Goal: Information Seeking & Learning: Check status

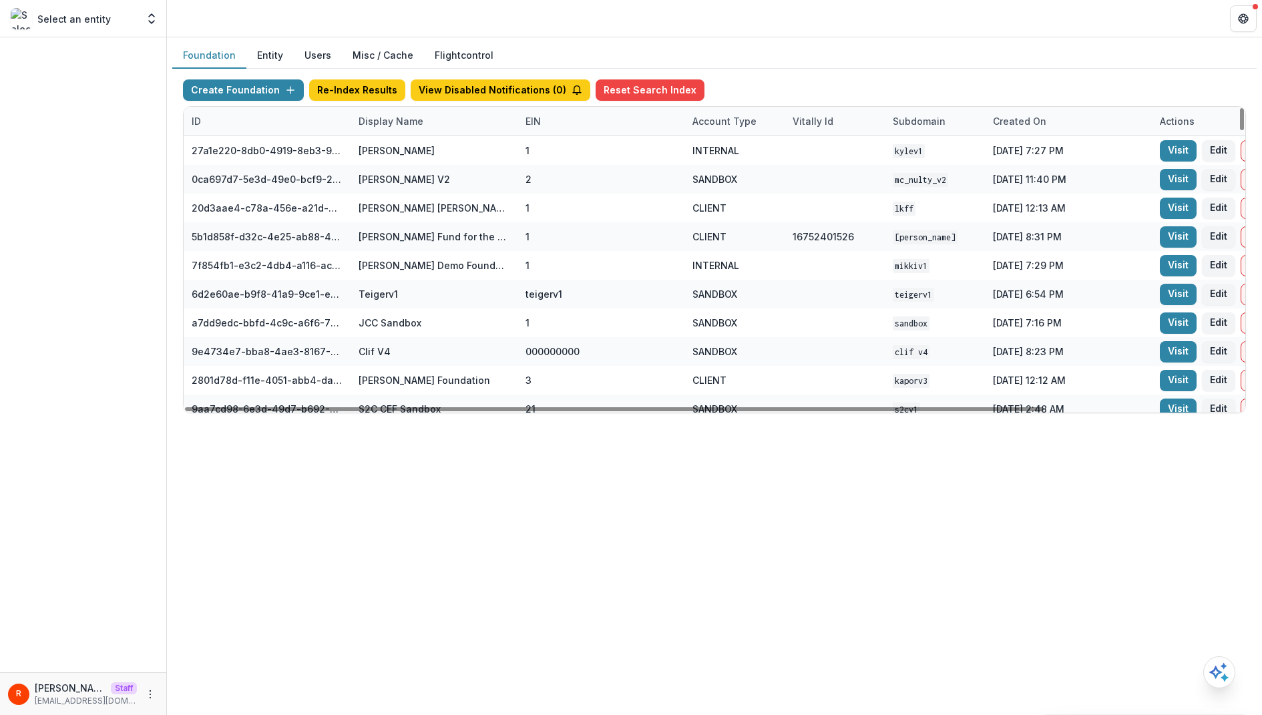
click at [473, 128] on div "Display Name" at bounding box center [434, 121] width 167 height 29
click at [456, 144] on input at bounding box center [433, 150] width 160 height 21
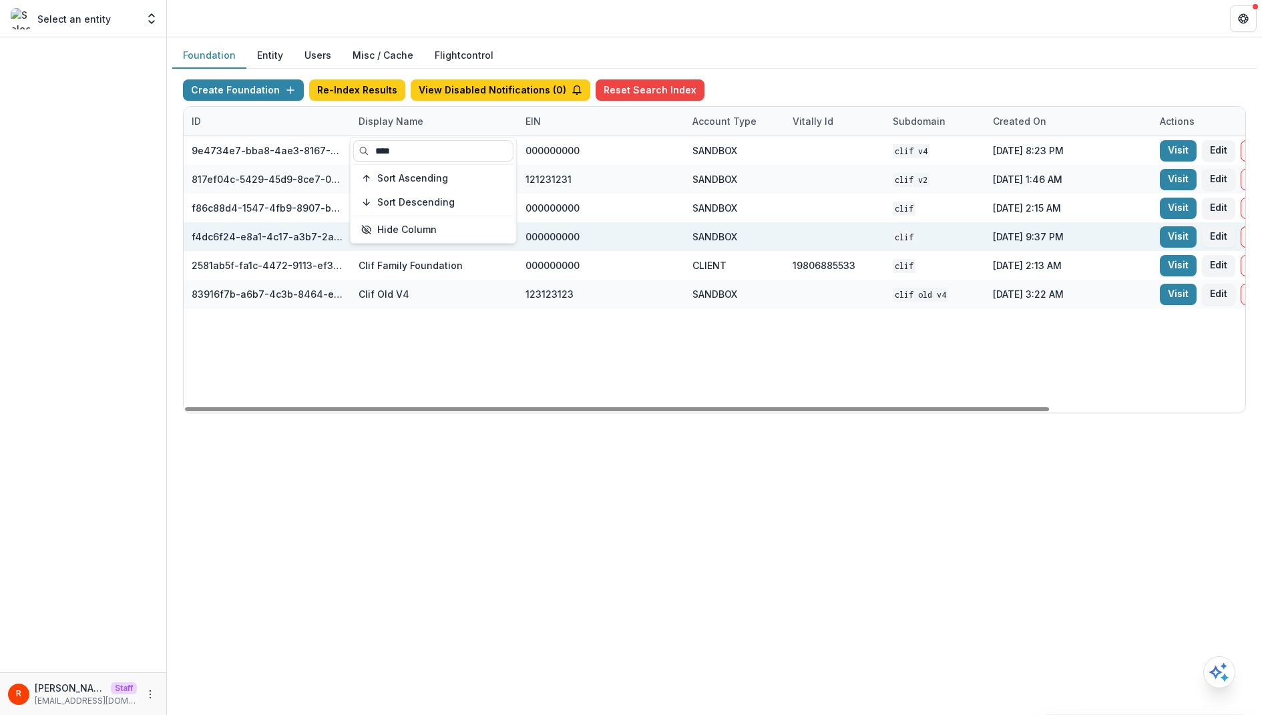
type input "****"
click at [956, 237] on div "clif" at bounding box center [935, 236] width 84 height 29
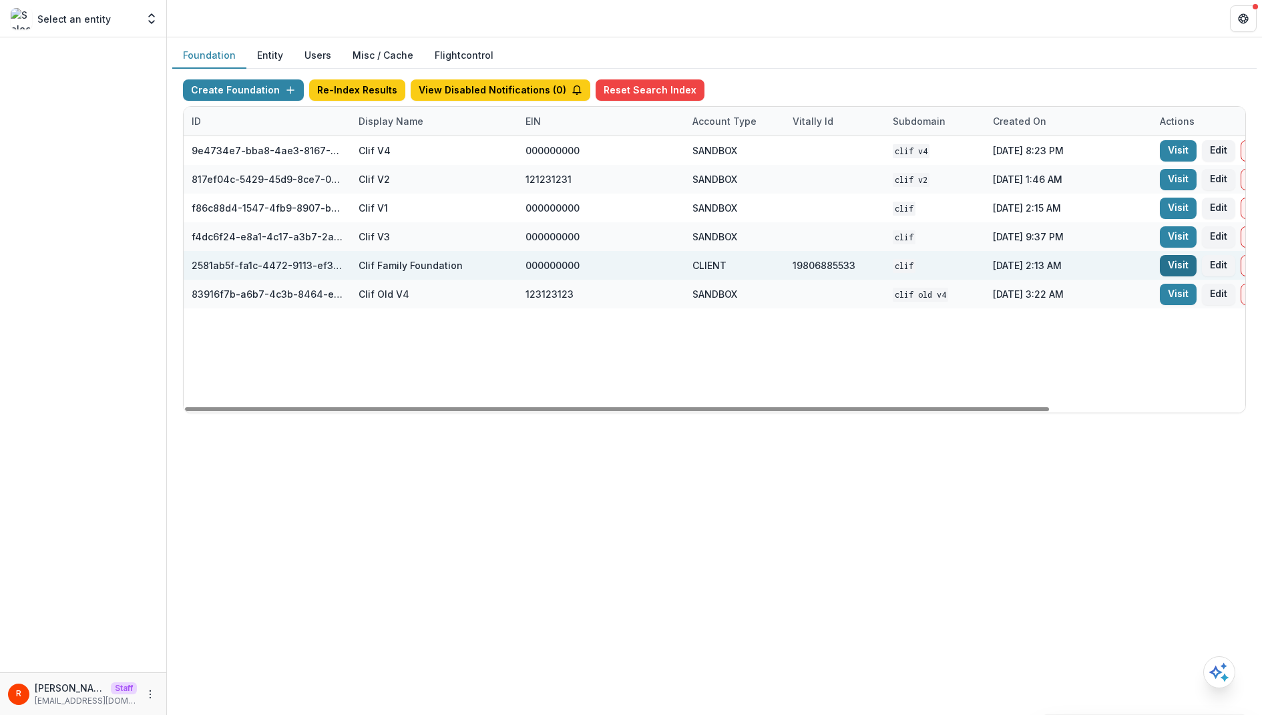
click at [1161, 268] on link "Visit" at bounding box center [1178, 265] width 37 height 21
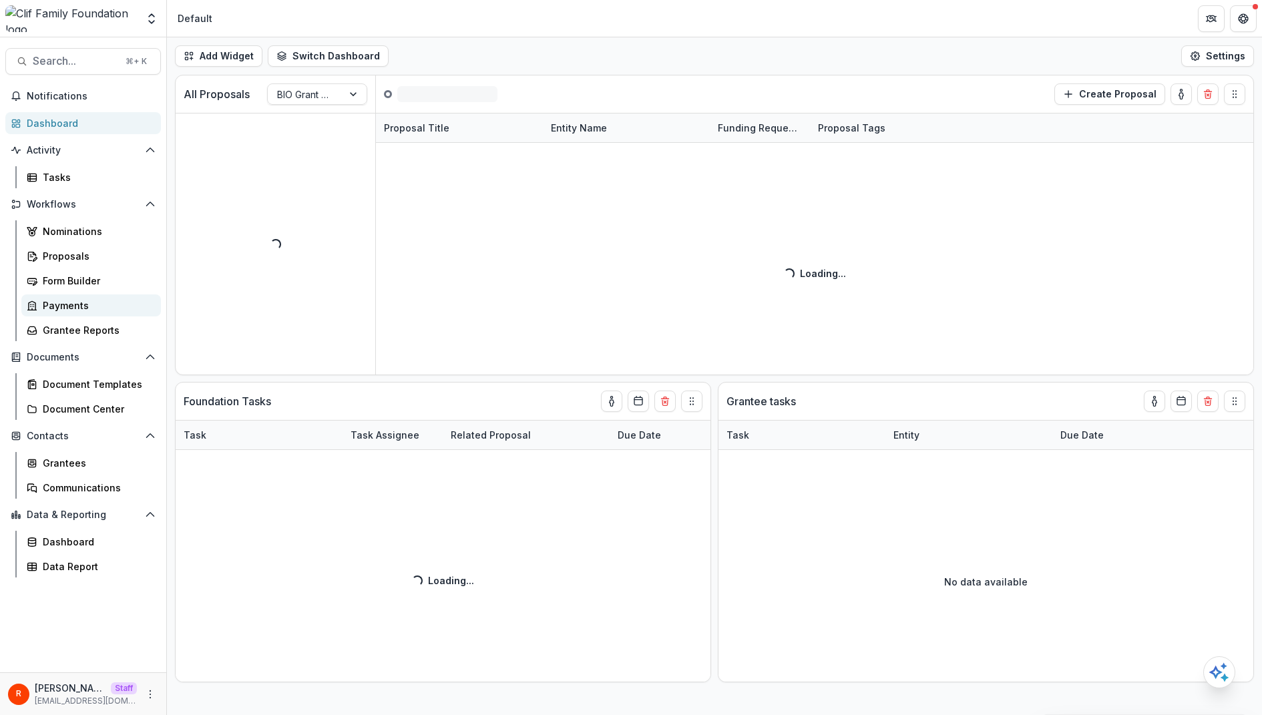
click at [89, 300] on div "Payments" at bounding box center [97, 305] width 108 height 14
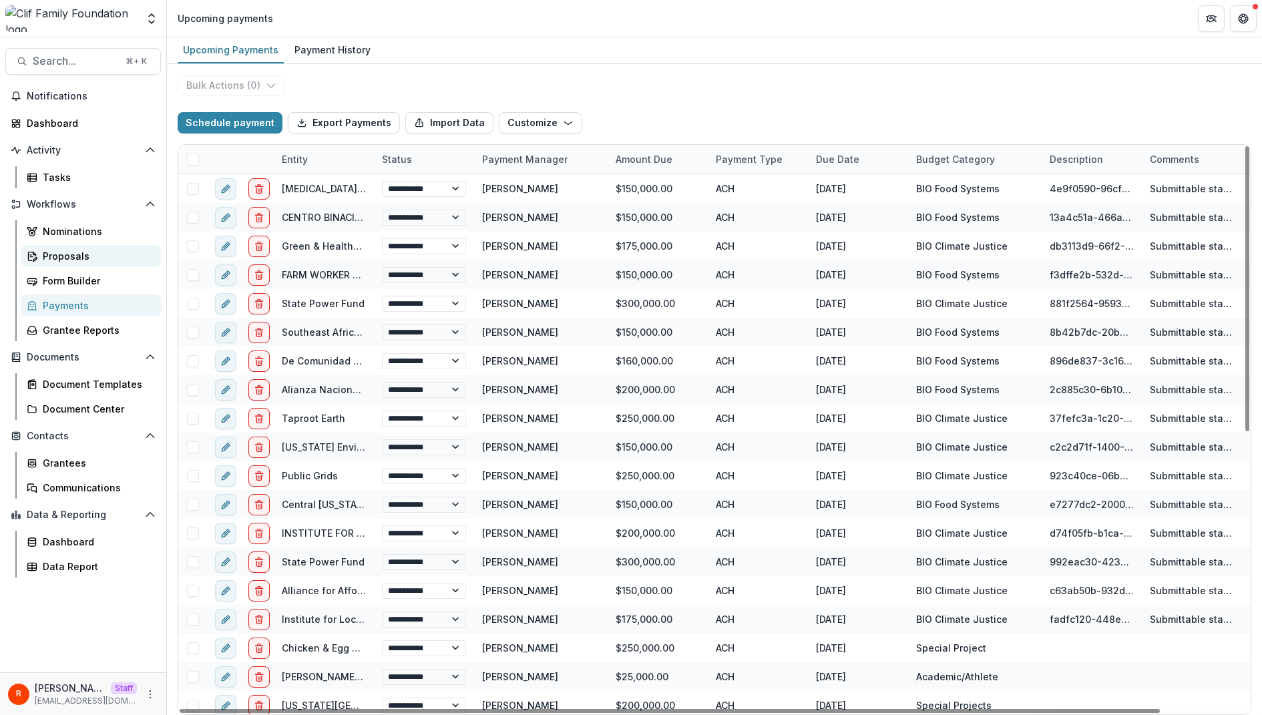
click at [83, 260] on div "Proposals" at bounding box center [97, 256] width 108 height 14
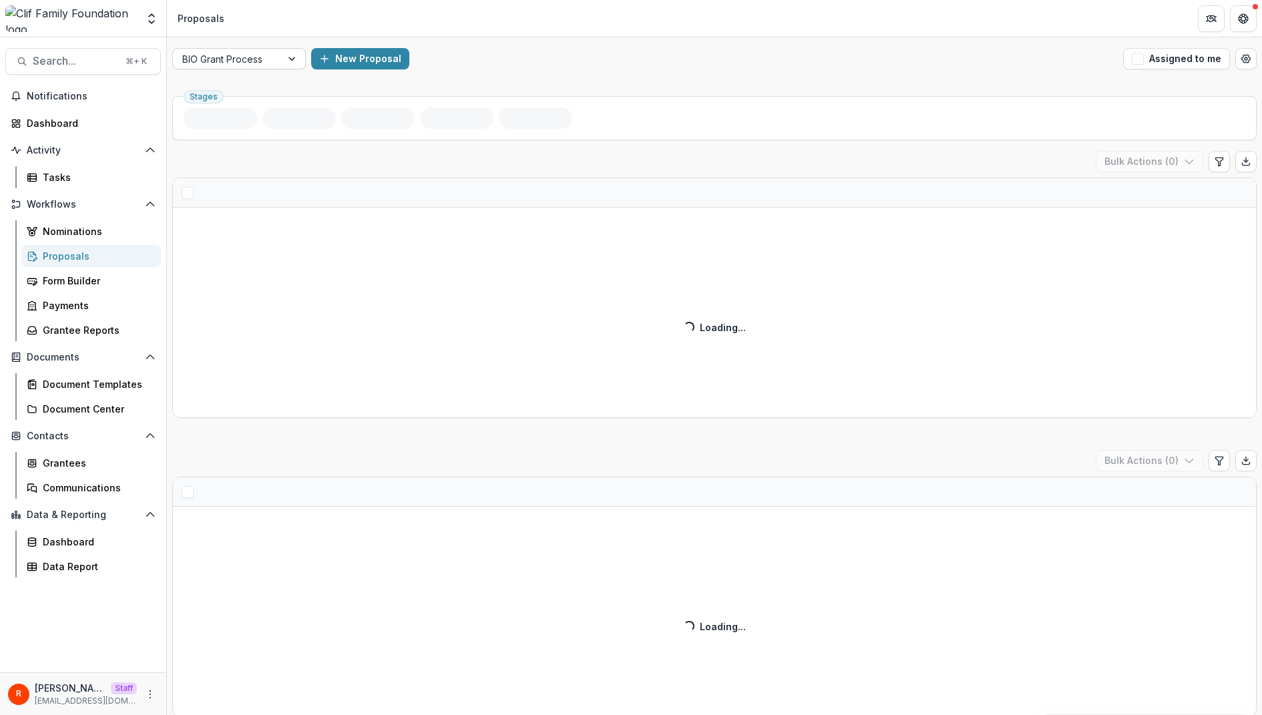
click at [262, 57] on div at bounding box center [226, 59] width 89 height 17
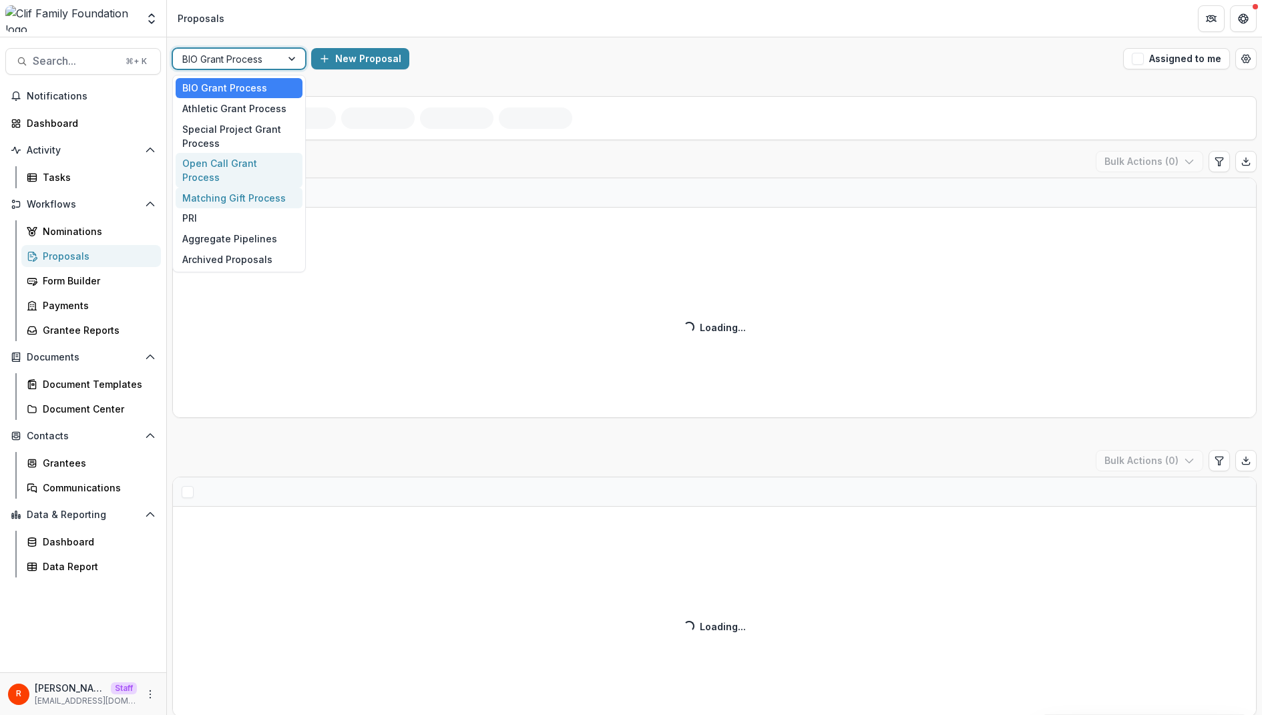
click at [254, 165] on div "Open Call Grant Process" at bounding box center [239, 170] width 127 height 35
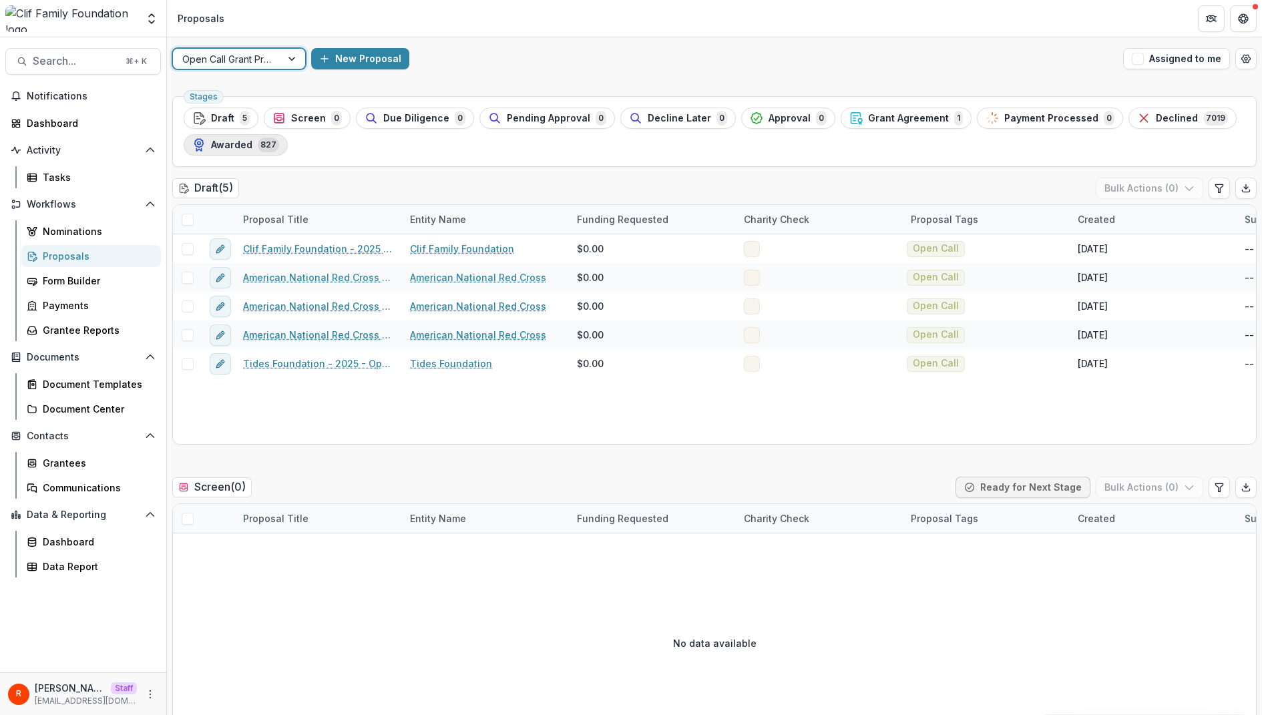
click at [245, 145] on span "Awarded" at bounding box center [231, 145] width 41 height 11
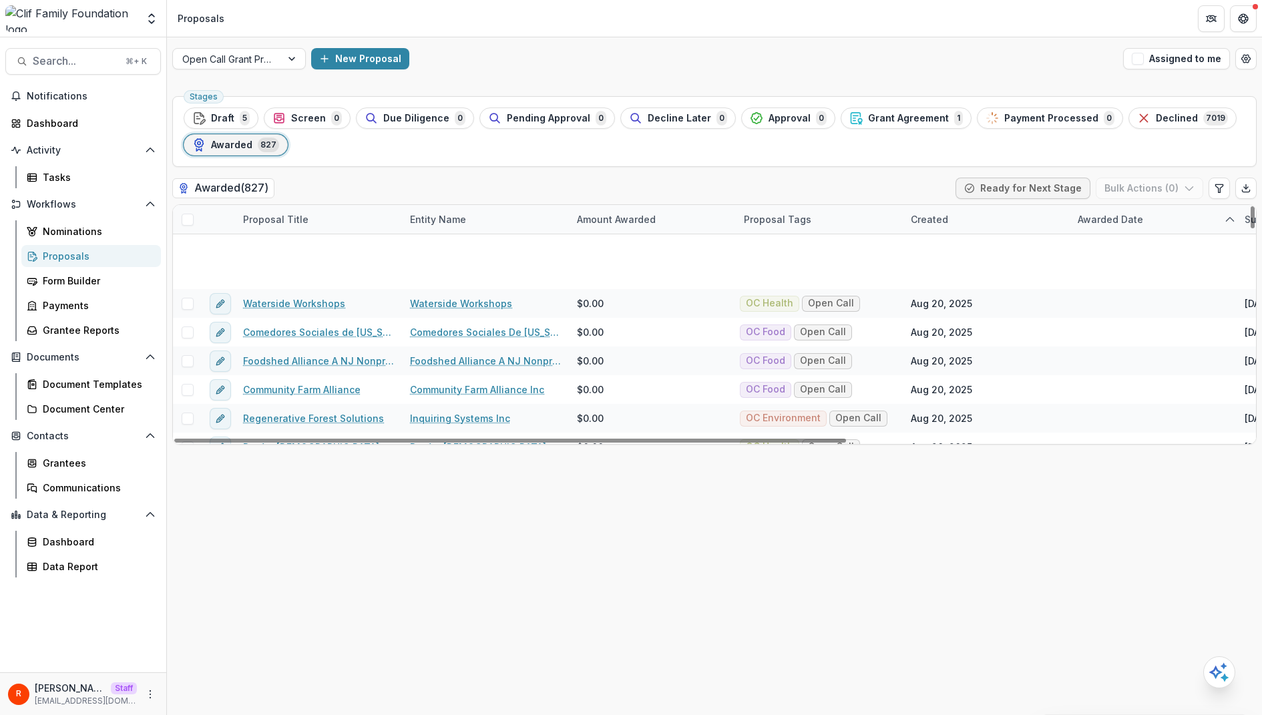
scroll to position [2116, 0]
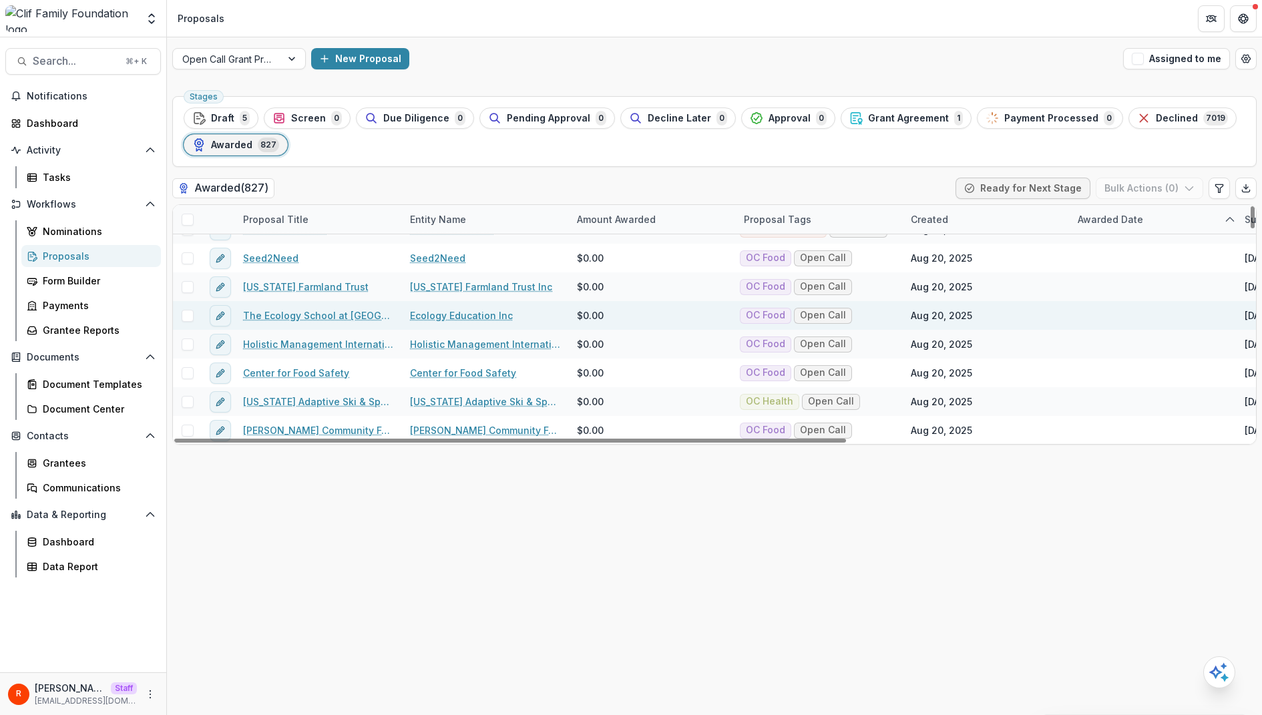
click at [329, 313] on link "The Ecology School at [GEOGRAPHIC_DATA]" at bounding box center [318, 316] width 151 height 14
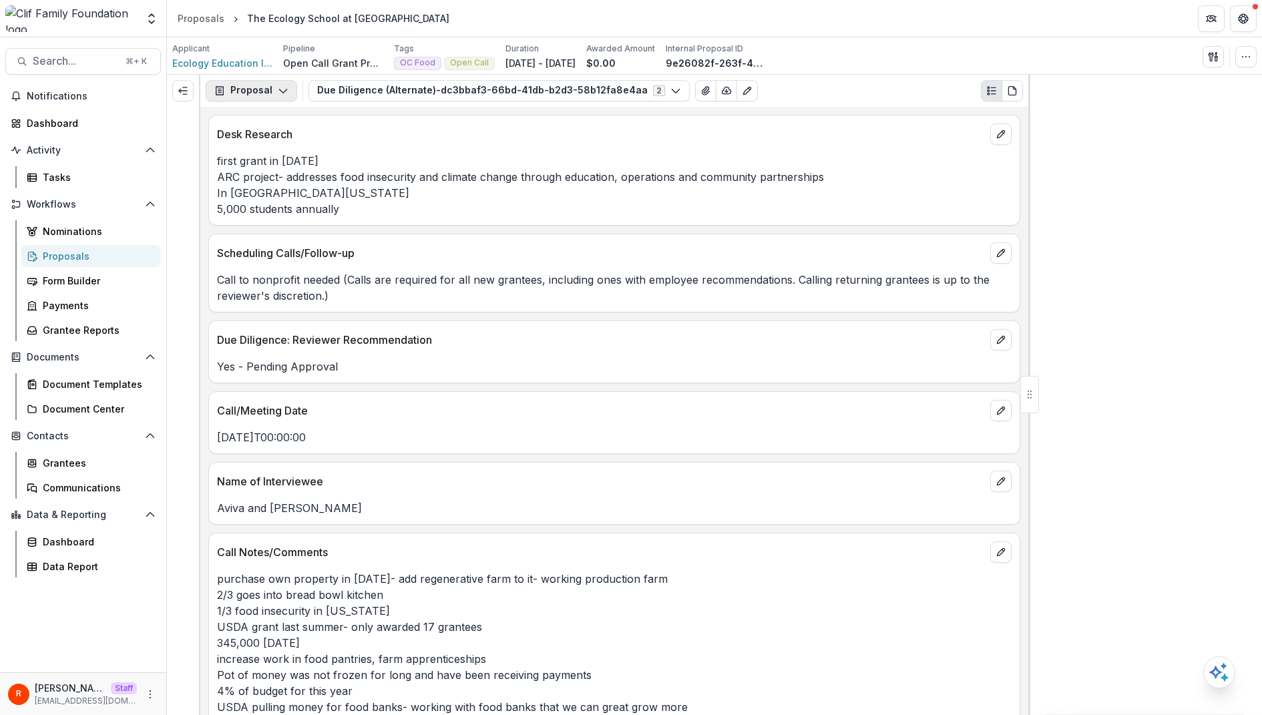
click at [268, 99] on button "Proposal" at bounding box center [251, 90] width 91 height 21
click at [292, 147] on div "Payments" at bounding box center [293, 143] width 122 height 14
